Goal: Task Accomplishment & Management: Use online tool/utility

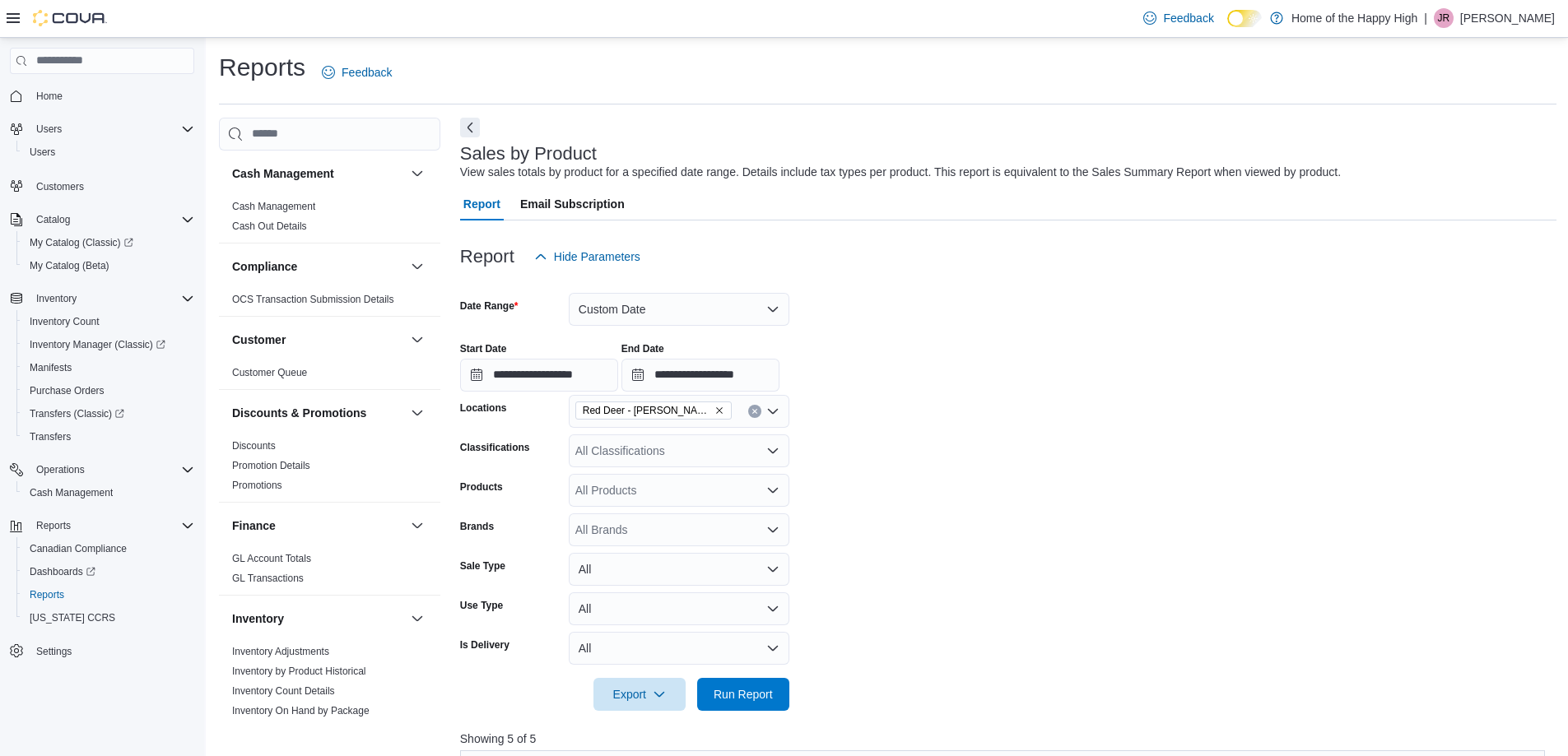
scroll to position [329, 0]
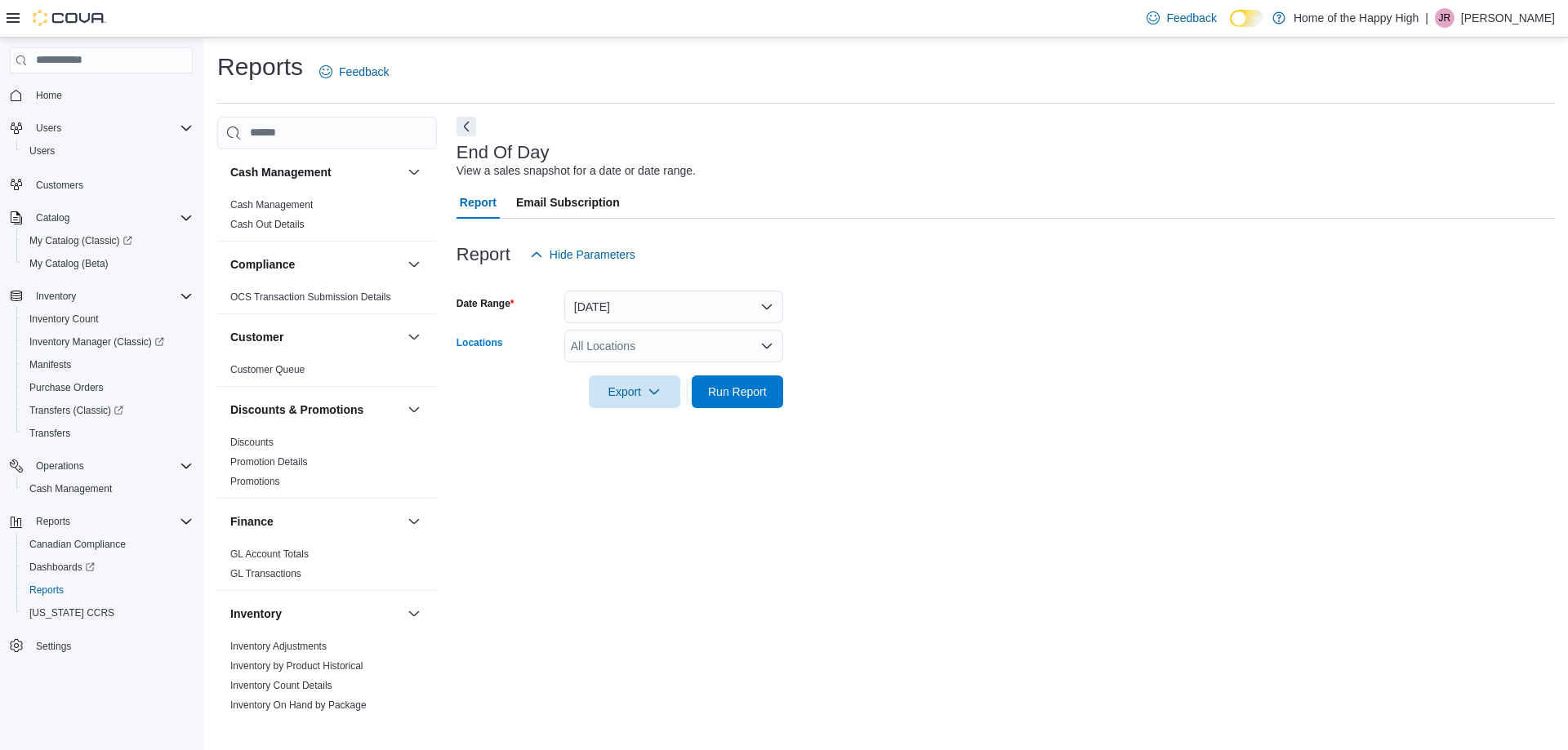
click at [631, 354] on div "All Locations" at bounding box center [673, 346] width 219 height 32
type input "****"
click at [706, 377] on span "Red Deer - [PERSON_NAME][GEOGRAPHIC_DATA] - Fire & Flower" at bounding box center [807, 374] width 350 height 17
click at [1016, 325] on form "Date Range [DATE] Locations [GEOGRAPHIC_DATA][PERSON_NAME] - Fire & Flower Expo…" at bounding box center [1005, 340] width 1098 height 138
click at [756, 386] on span "Run Report" at bounding box center [737, 390] width 59 height 17
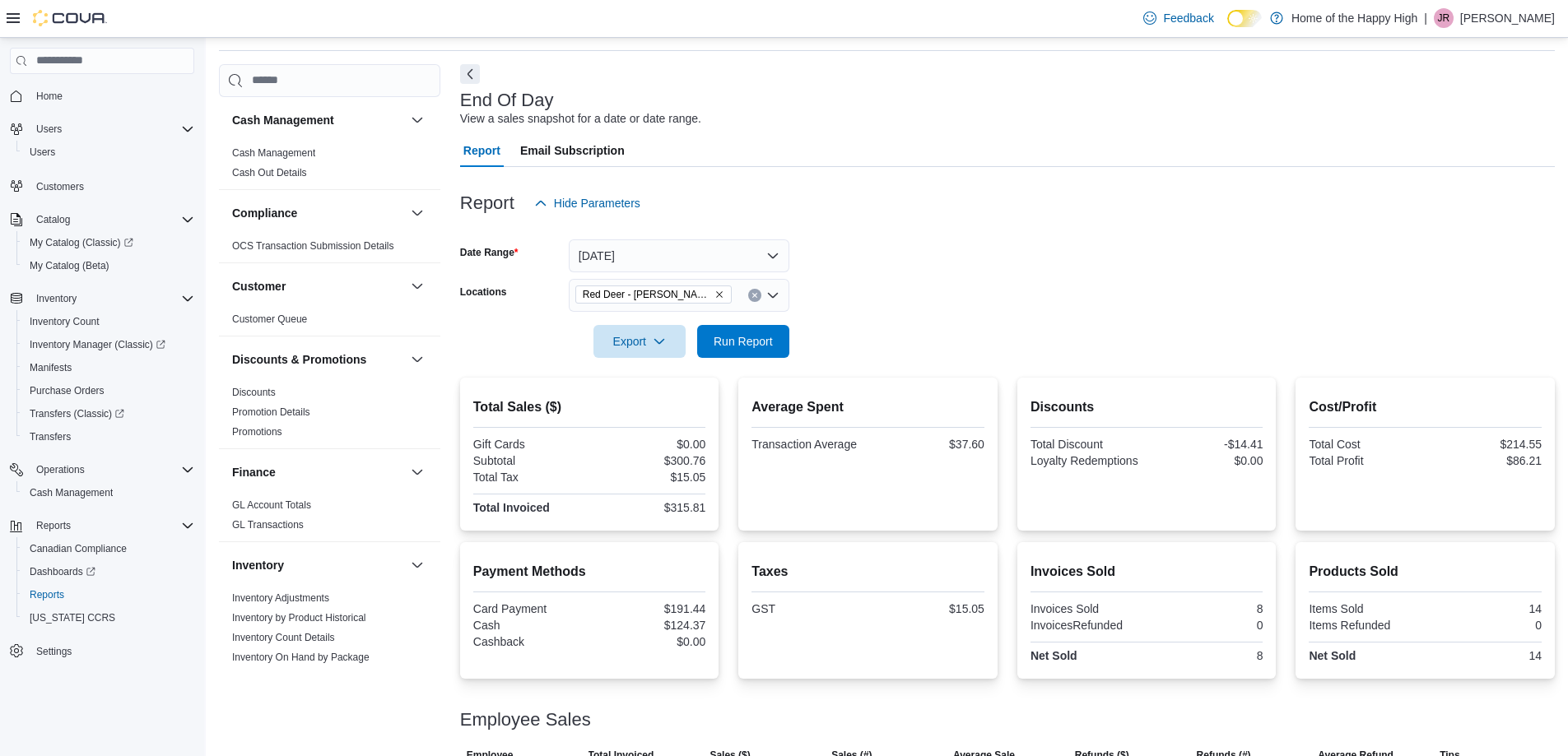
scroll to position [114, 0]
